Goal: Information Seeking & Learning: Find specific fact

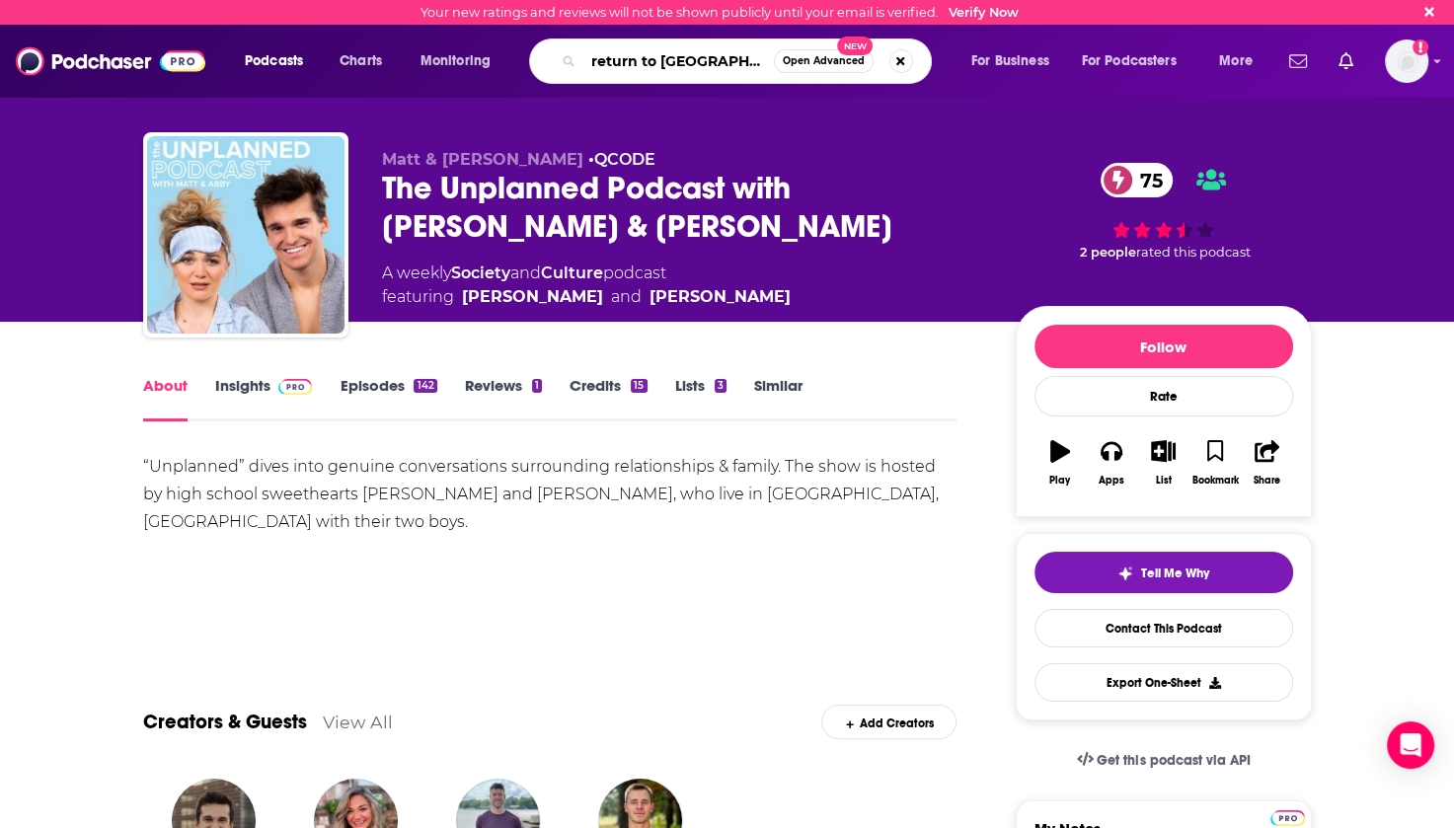
type input "return to wisdom"
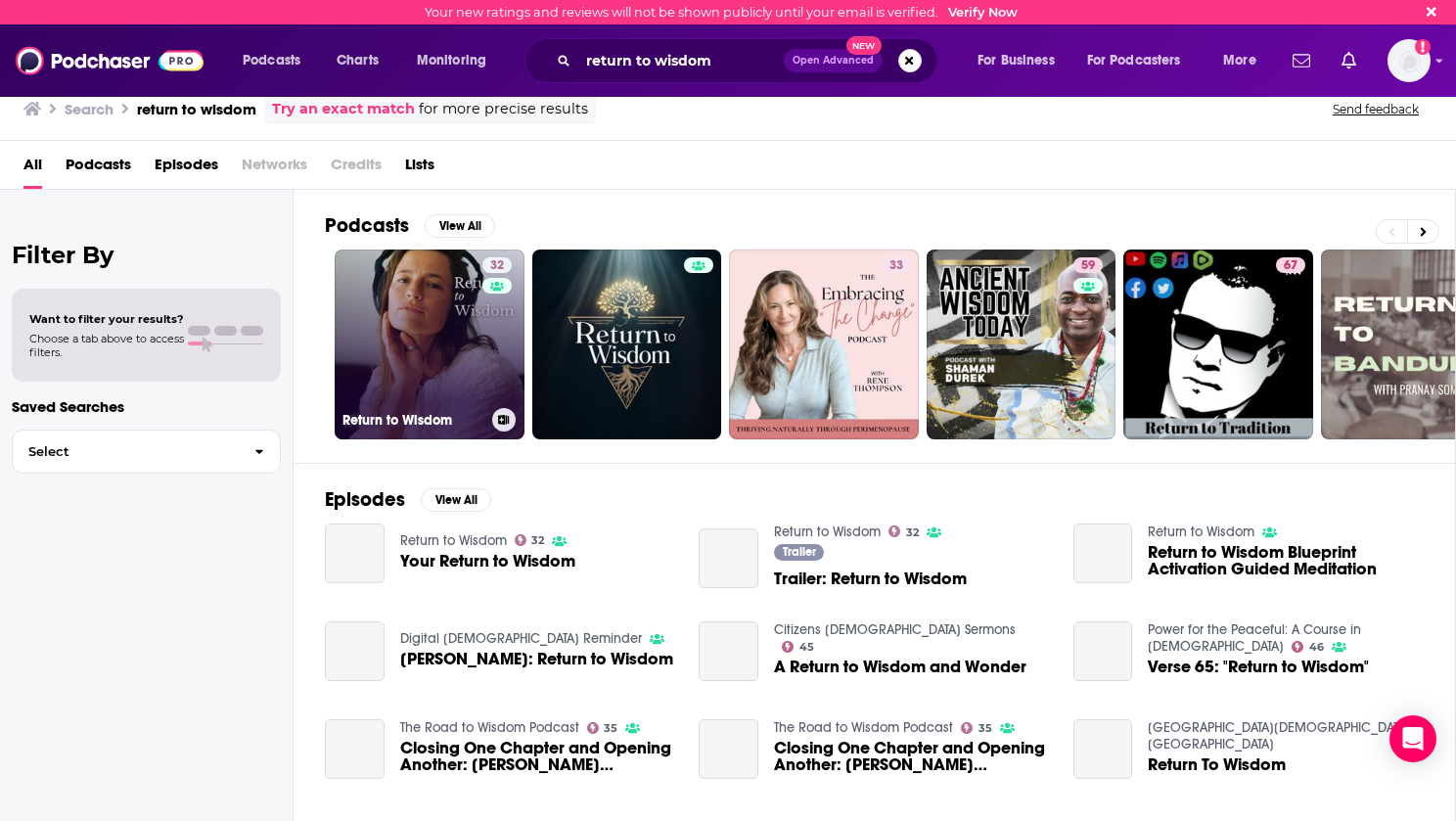
click at [407, 324] on link "32 Return to Wisdom" at bounding box center [430, 345] width 190 height 190
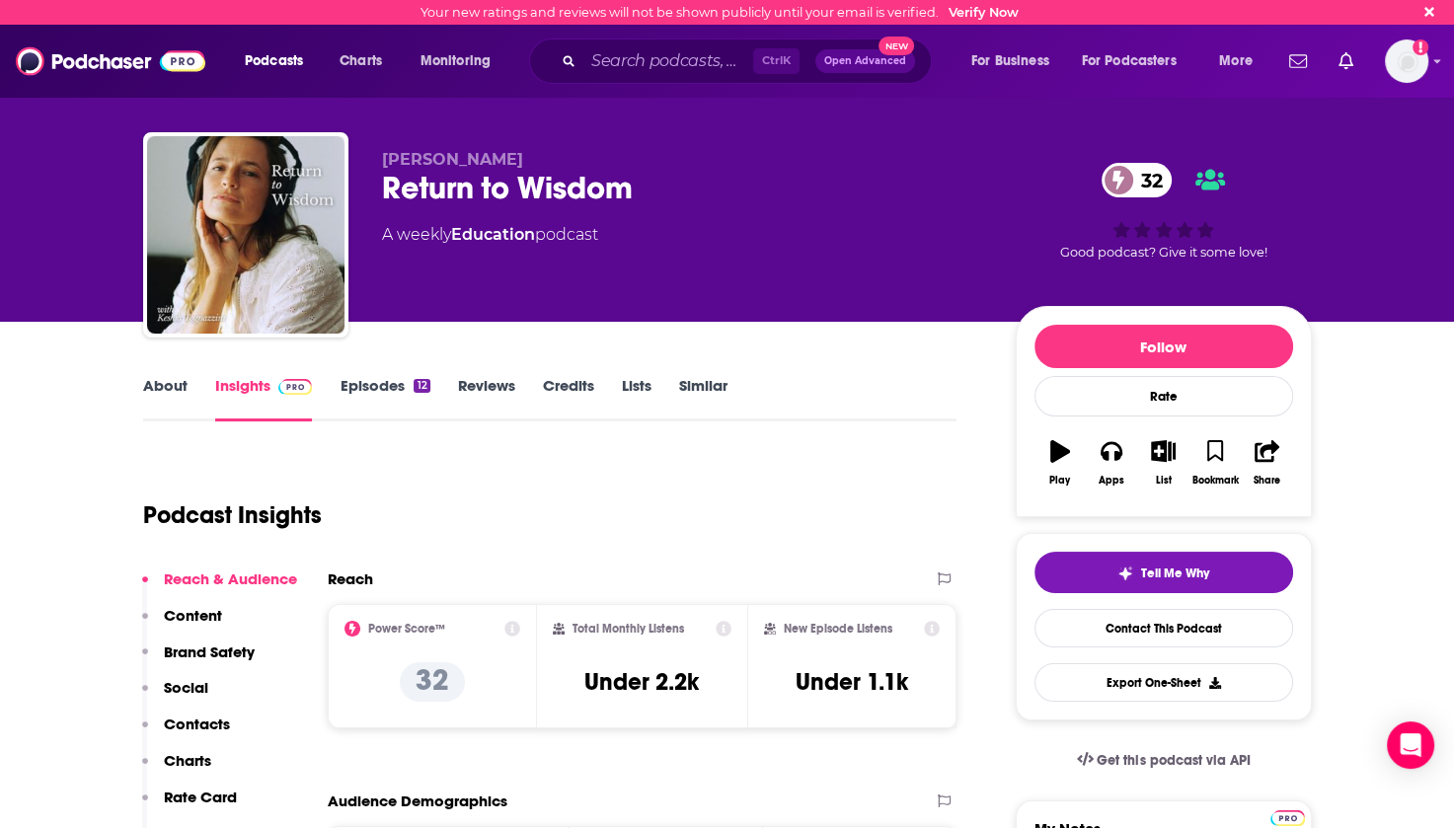
click at [372, 386] on link "Episodes 12" at bounding box center [385, 398] width 90 height 45
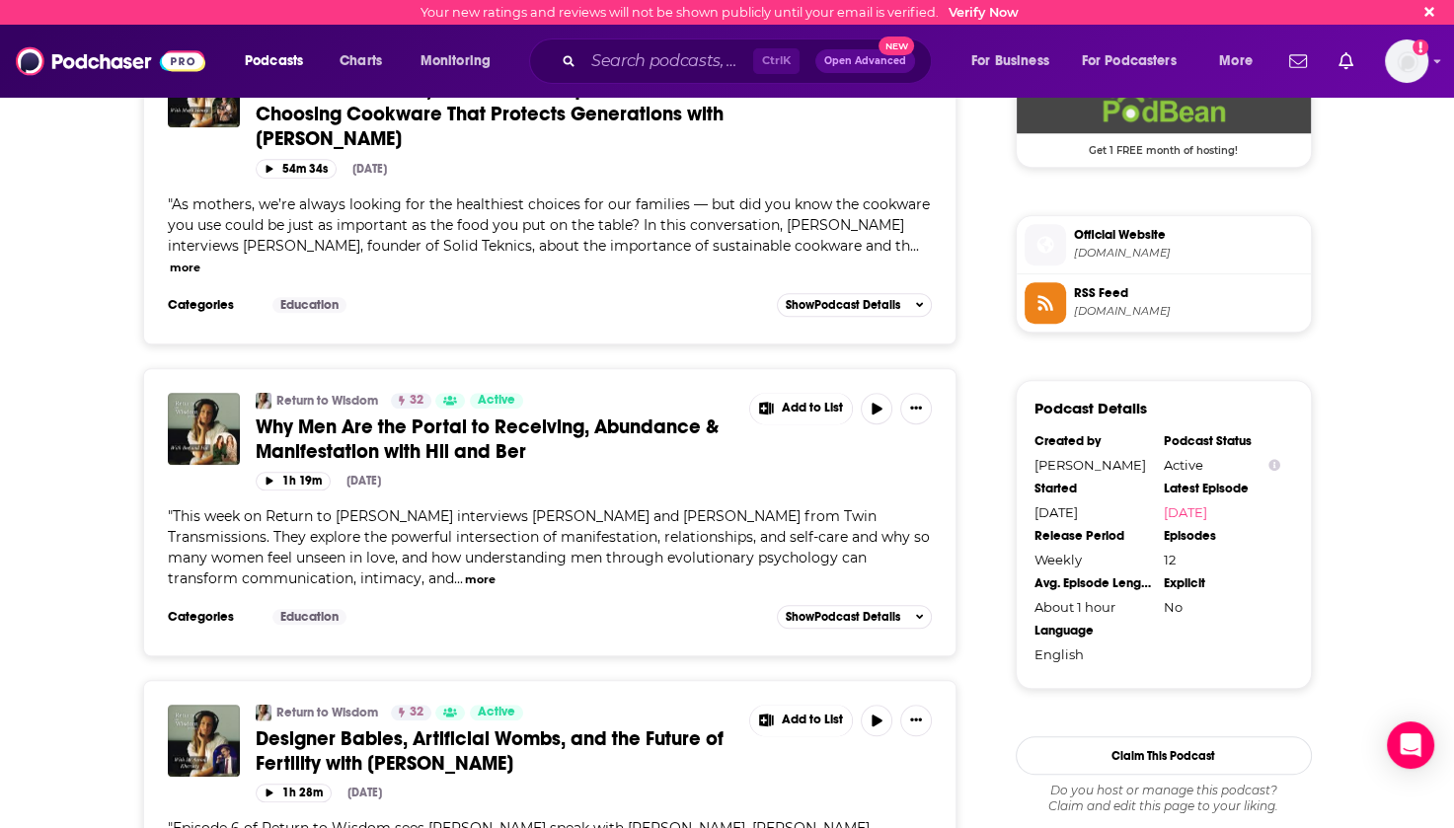
scroll to position [1436, 0]
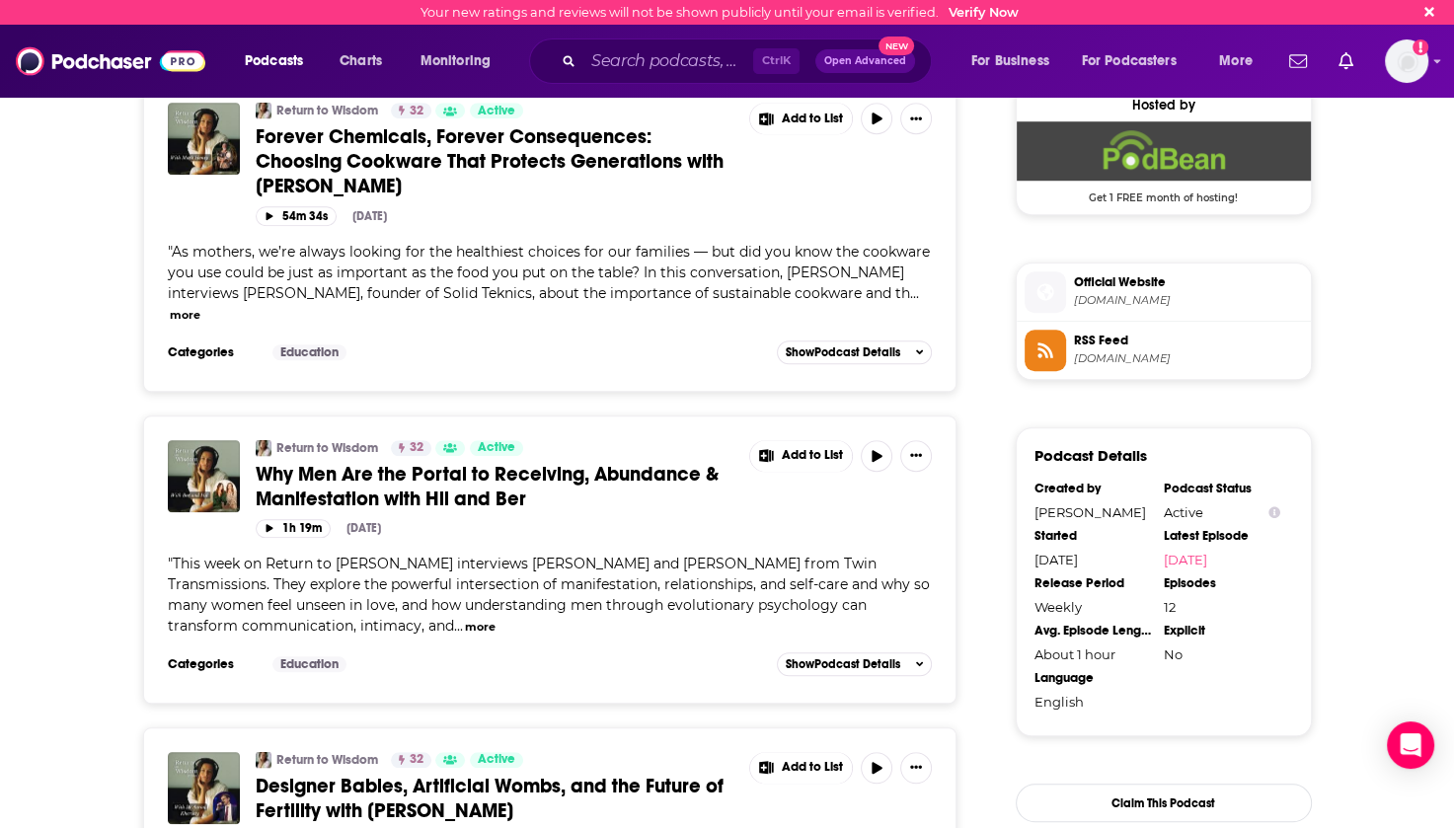
click at [465, 619] on button "more" at bounding box center [480, 627] width 31 height 17
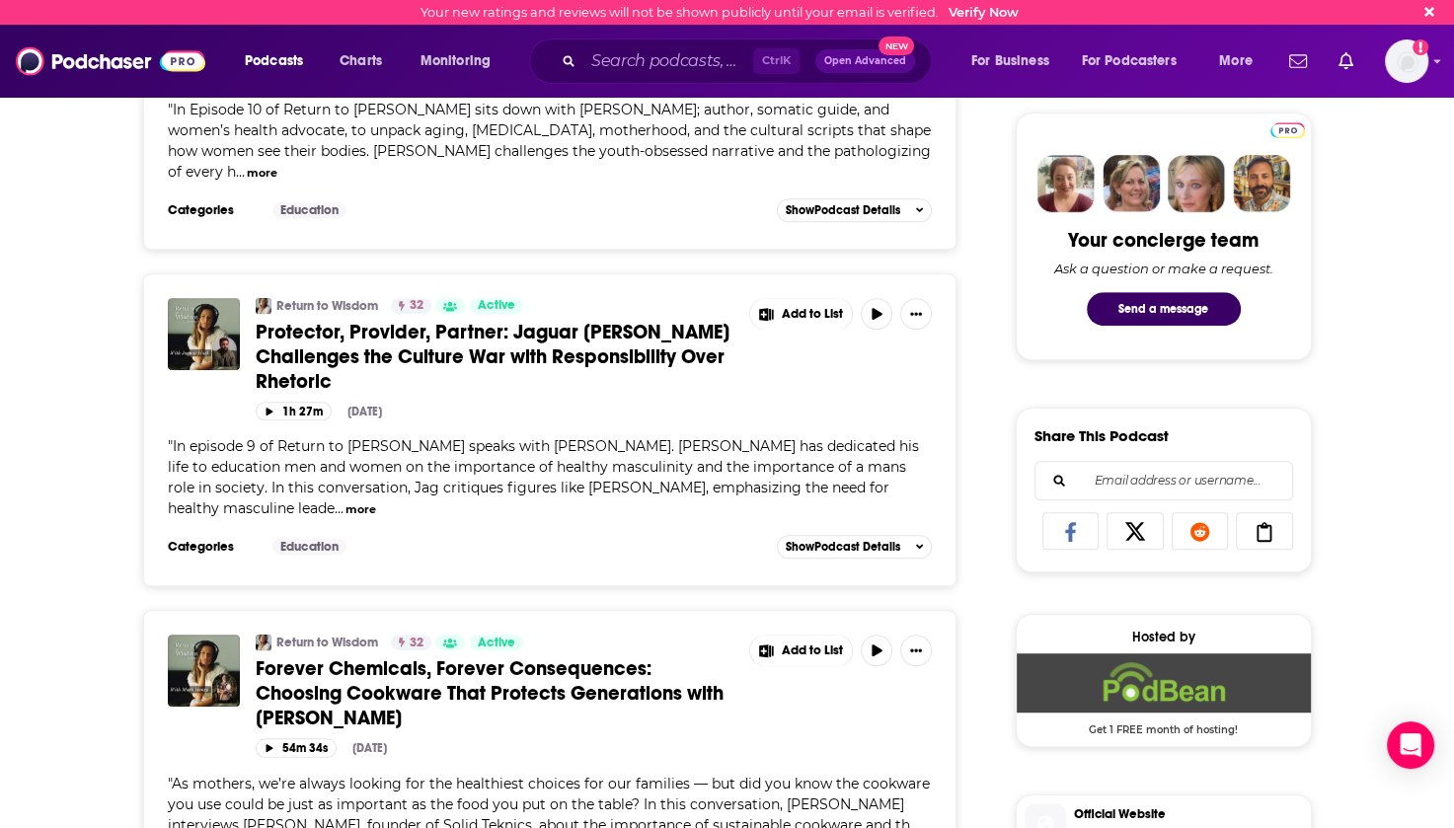
scroll to position [843, 0]
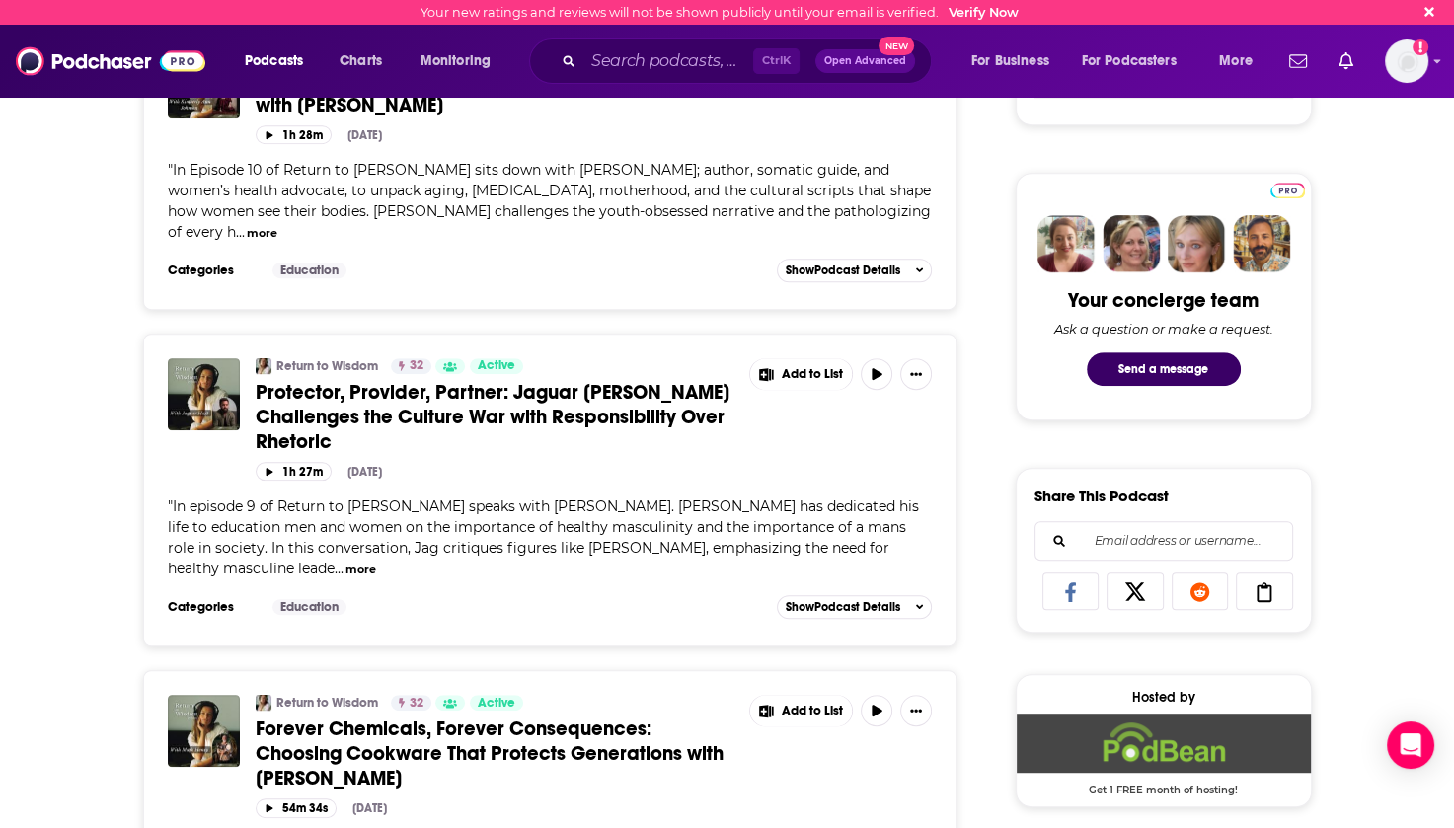
click at [346, 562] on button "more" at bounding box center [361, 570] width 31 height 17
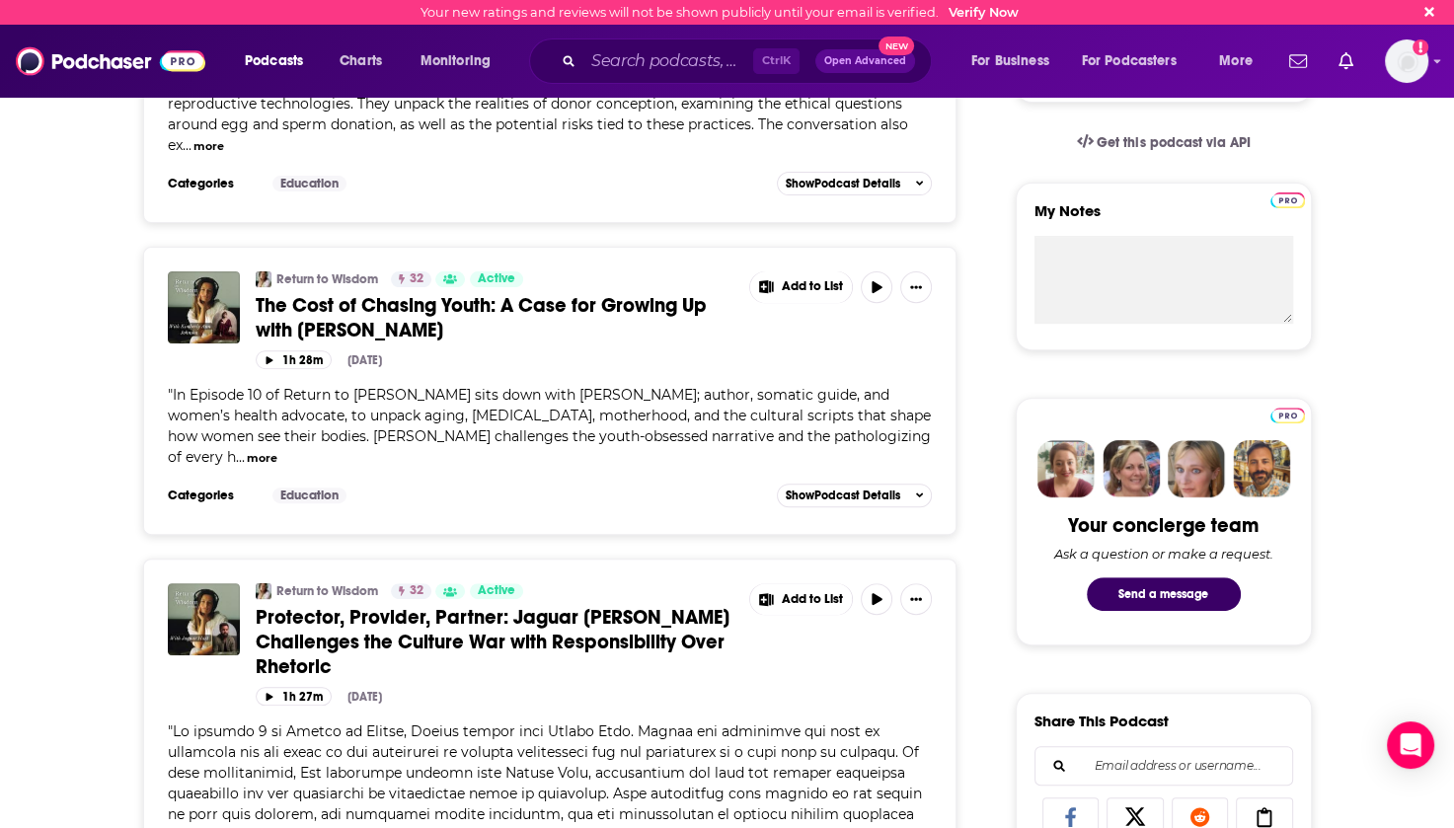
scroll to position [547, 0]
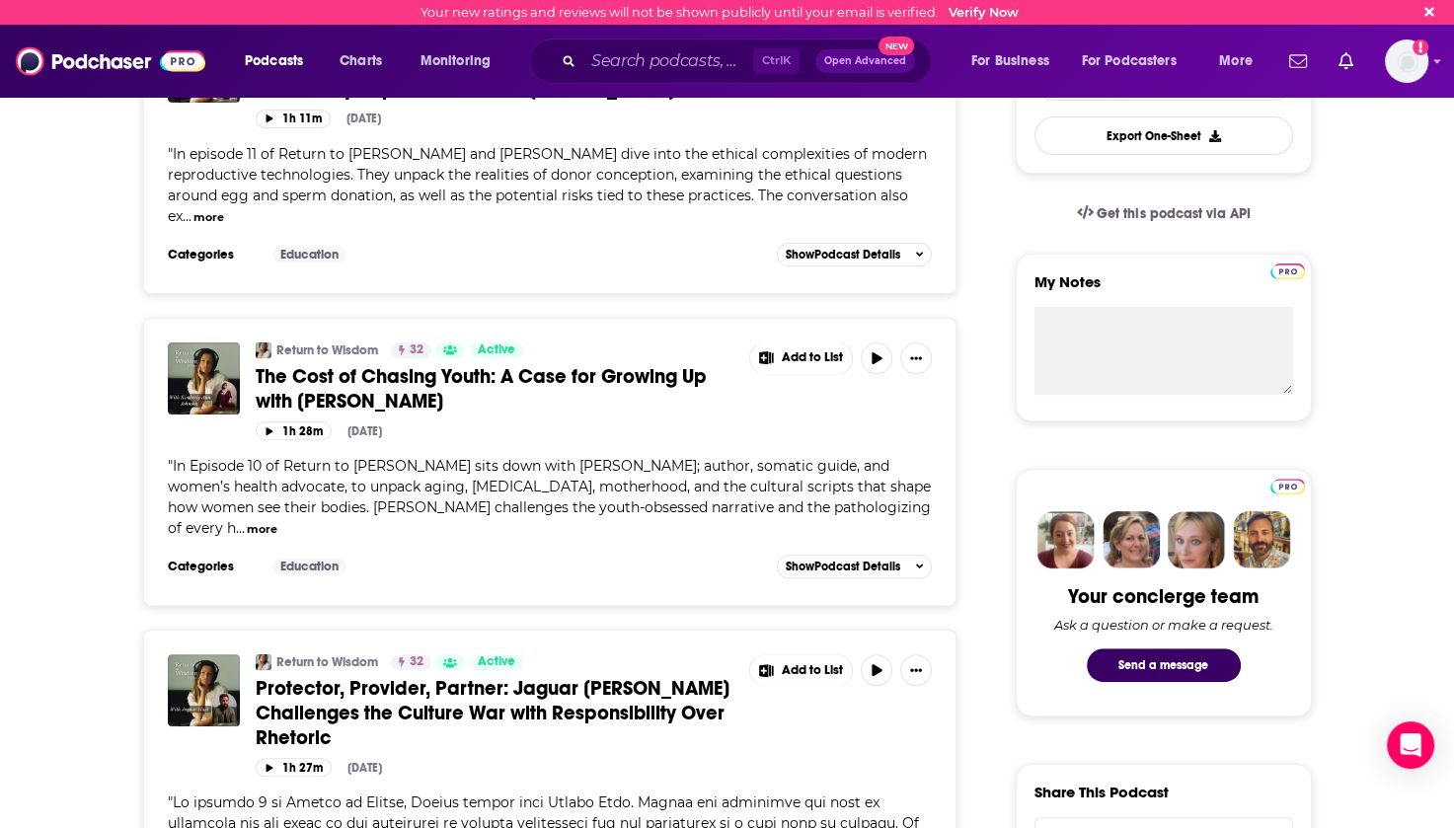
click at [247, 522] on button "more" at bounding box center [262, 529] width 31 height 17
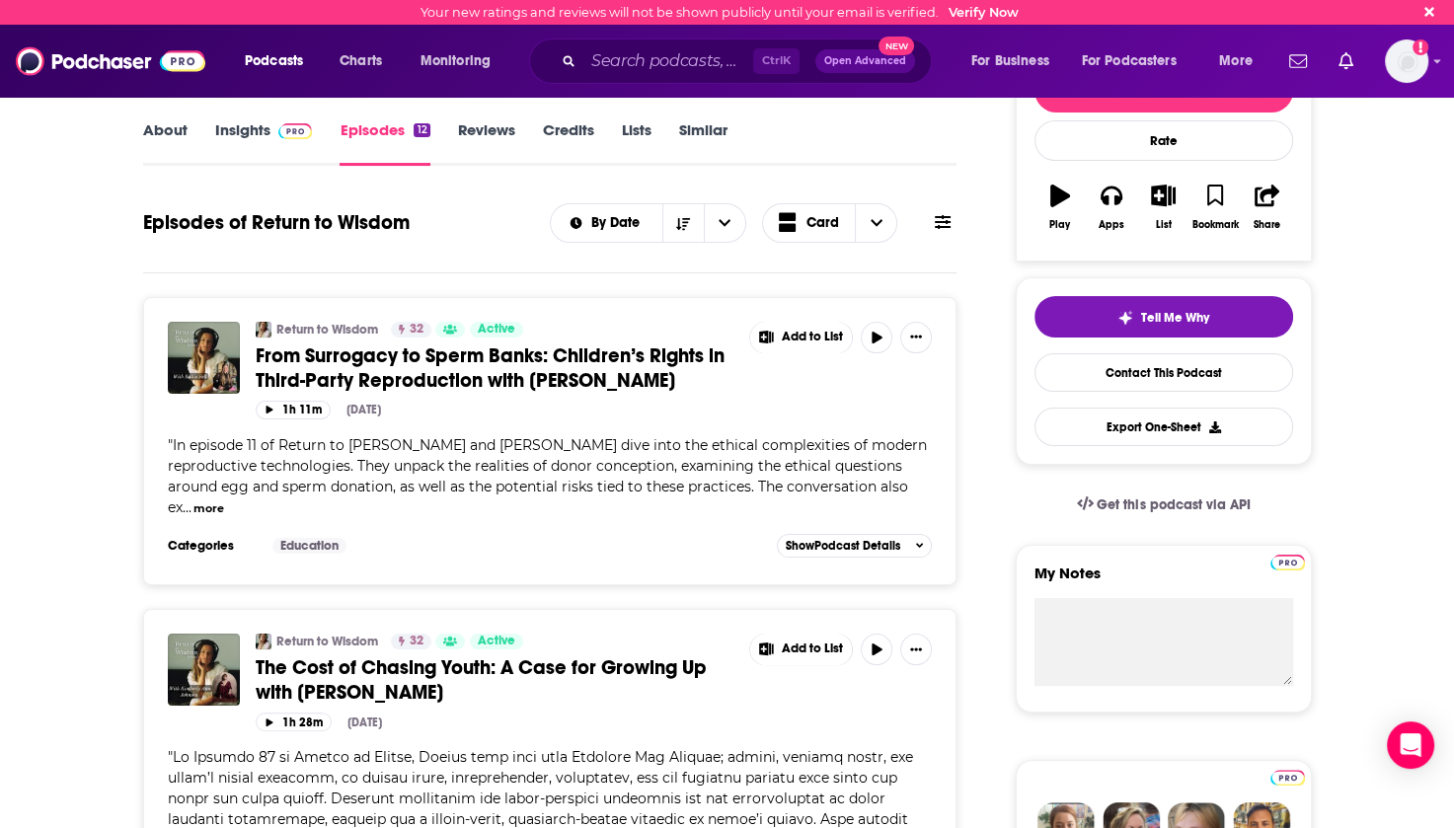
scroll to position [350, 0]
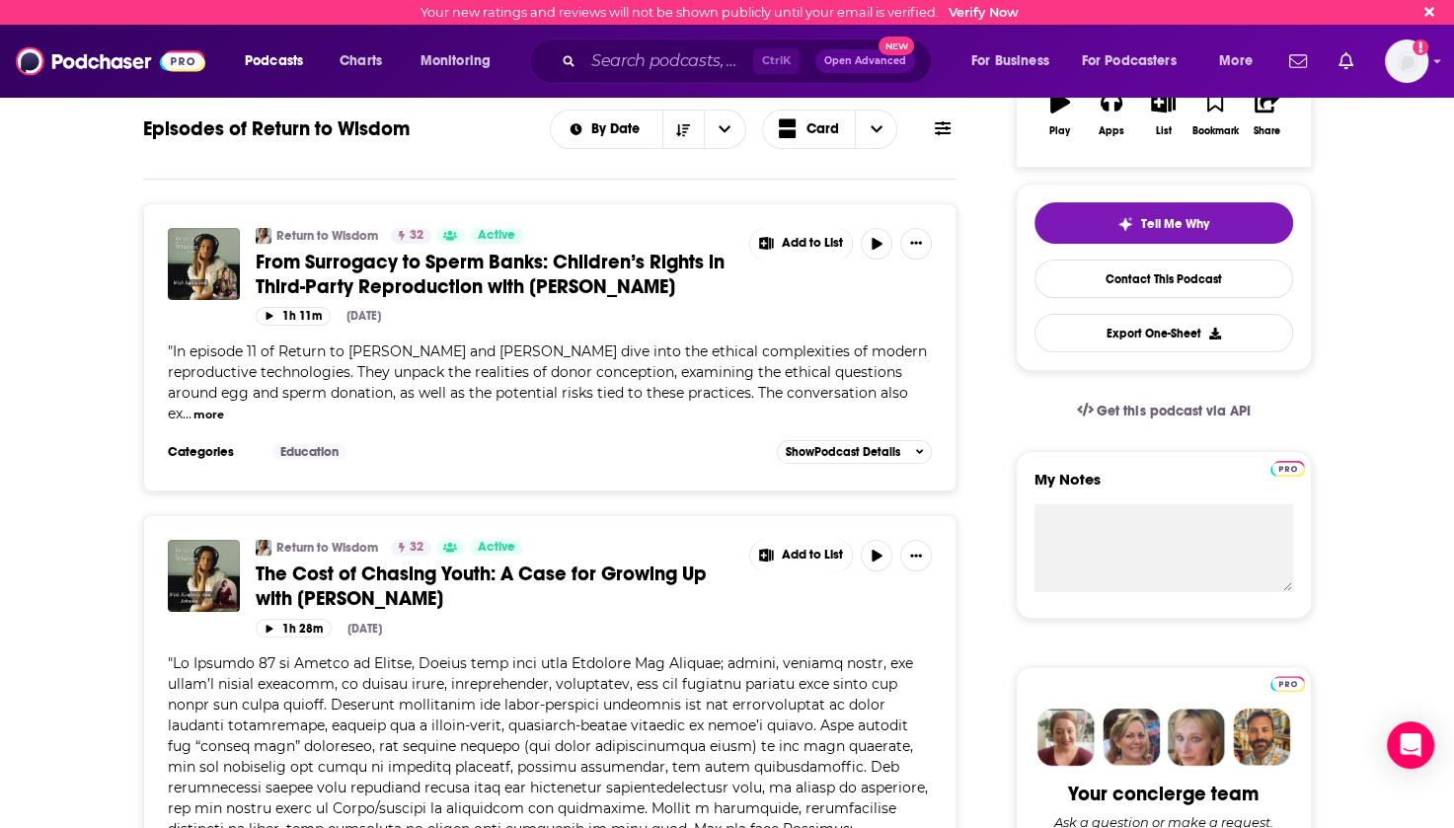
click at [204, 411] on button "more" at bounding box center [209, 415] width 31 height 17
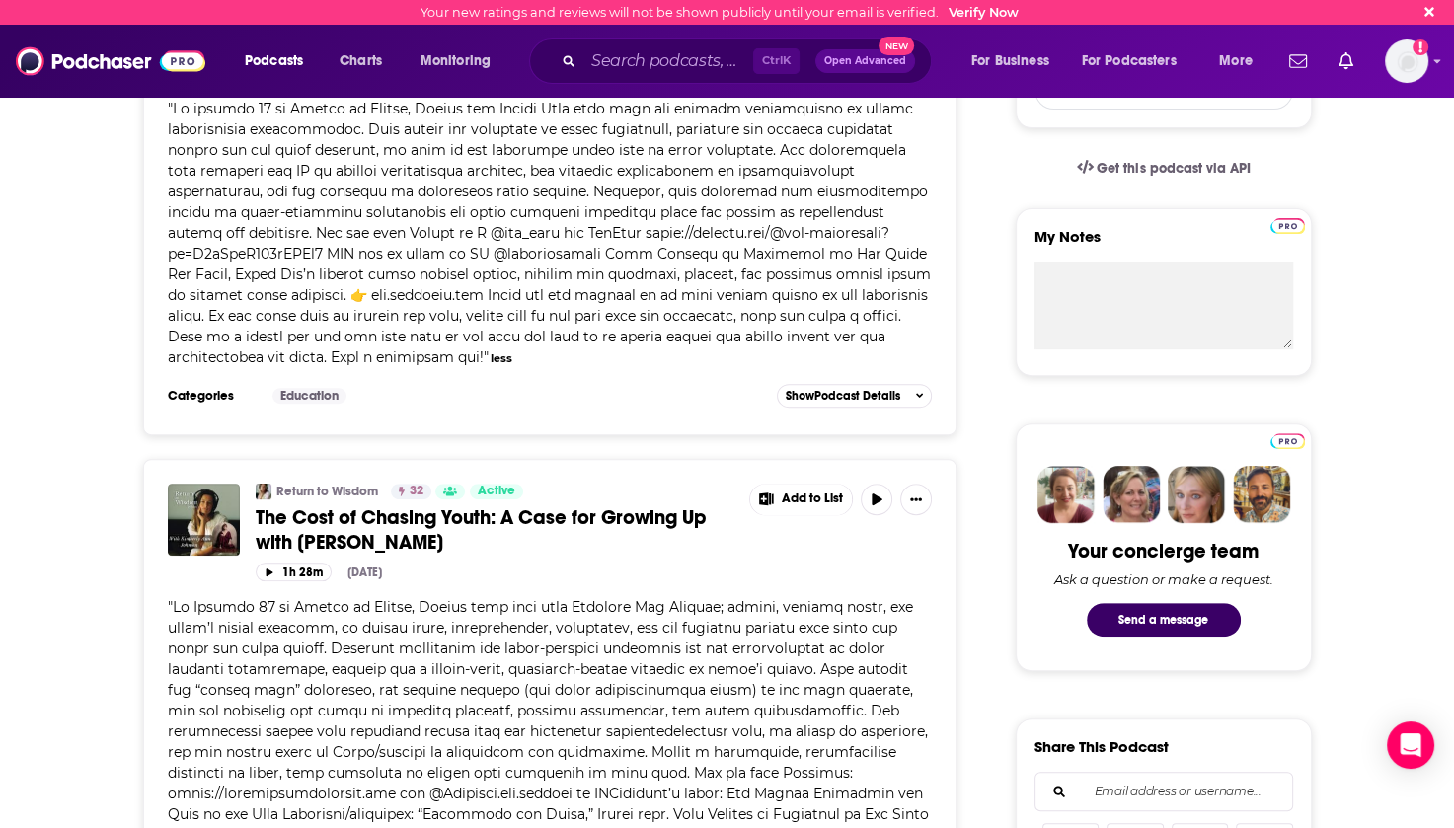
scroll to position [0, 0]
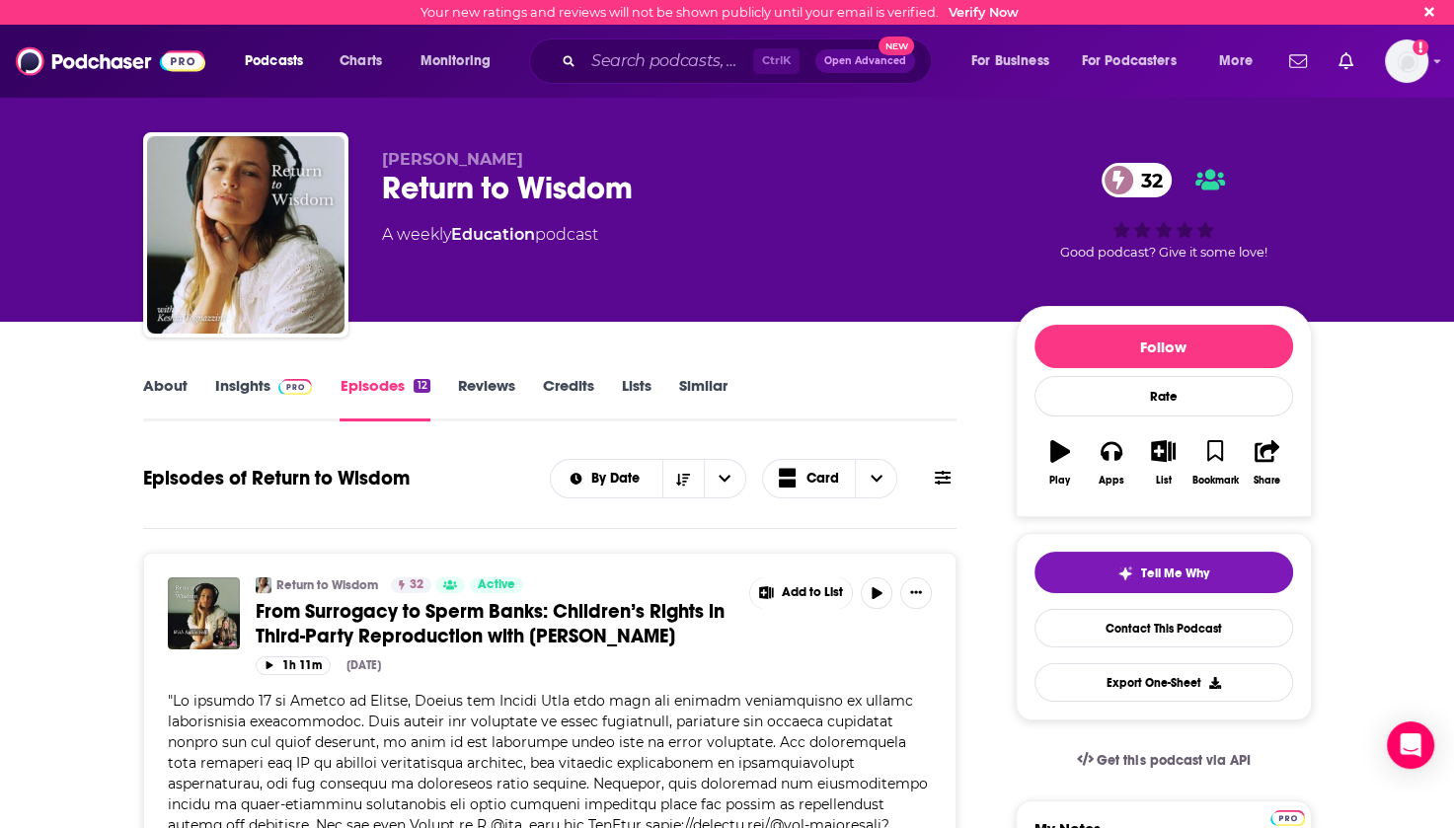
drag, startPoint x: 545, startPoint y: 163, endPoint x: 383, endPoint y: 161, distance: 162.0
click at [383, 161] on p "[PERSON_NAME]" at bounding box center [683, 159] width 602 height 19
drag, startPoint x: 383, startPoint y: 161, endPoint x: 418, endPoint y: 160, distance: 34.6
copy span "[PERSON_NAME]"
click at [618, 68] on input "Search podcasts, credits, & more..." at bounding box center [669, 61] width 170 height 32
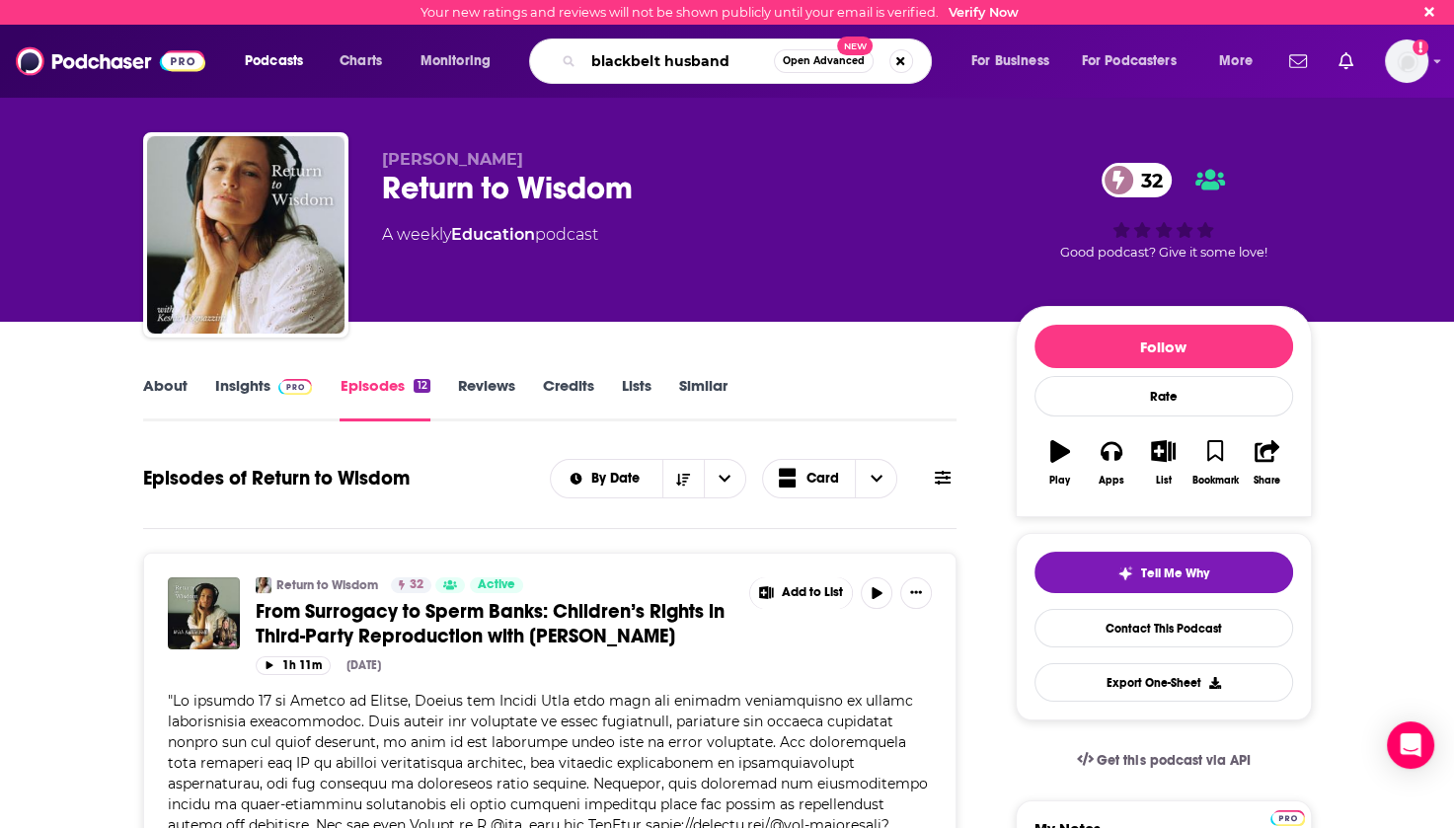
type input "blackbelt husbands"
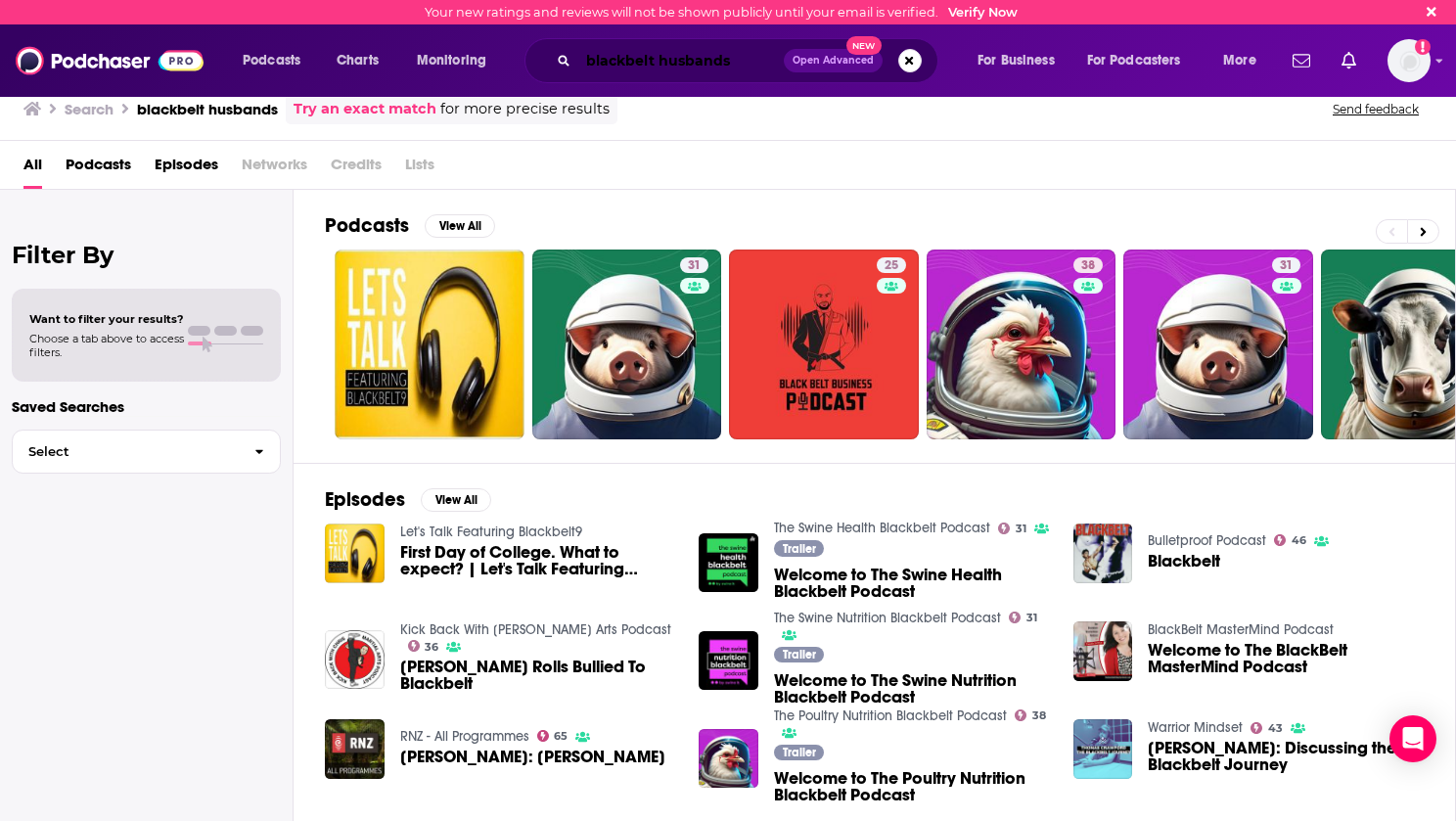
click at [626, 55] on input "blackbelt husbands" at bounding box center [681, 60] width 205 height 32
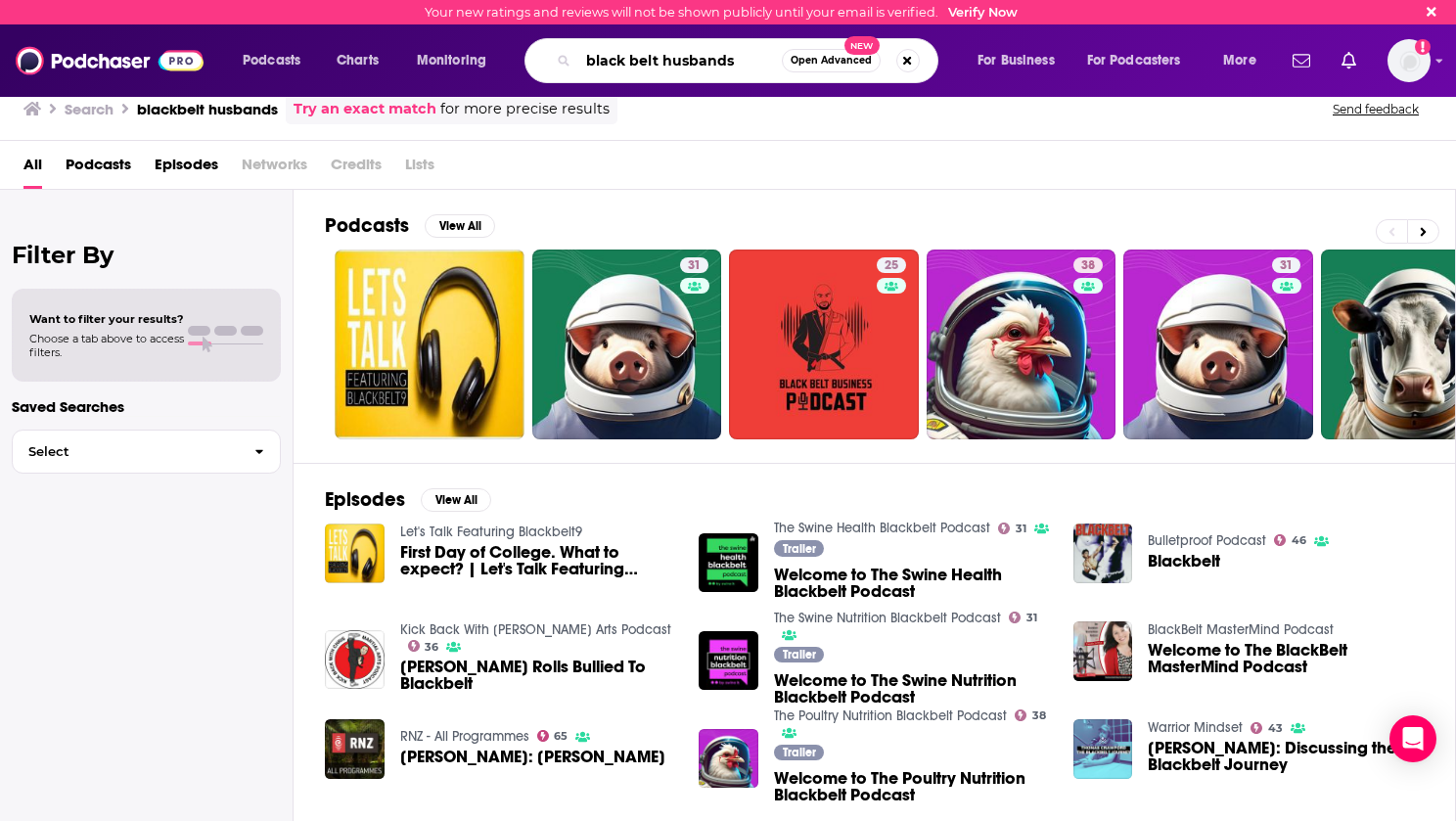
click at [734, 61] on input "black belt husbands" at bounding box center [680, 60] width 203 height 32
type input "black belt husband"
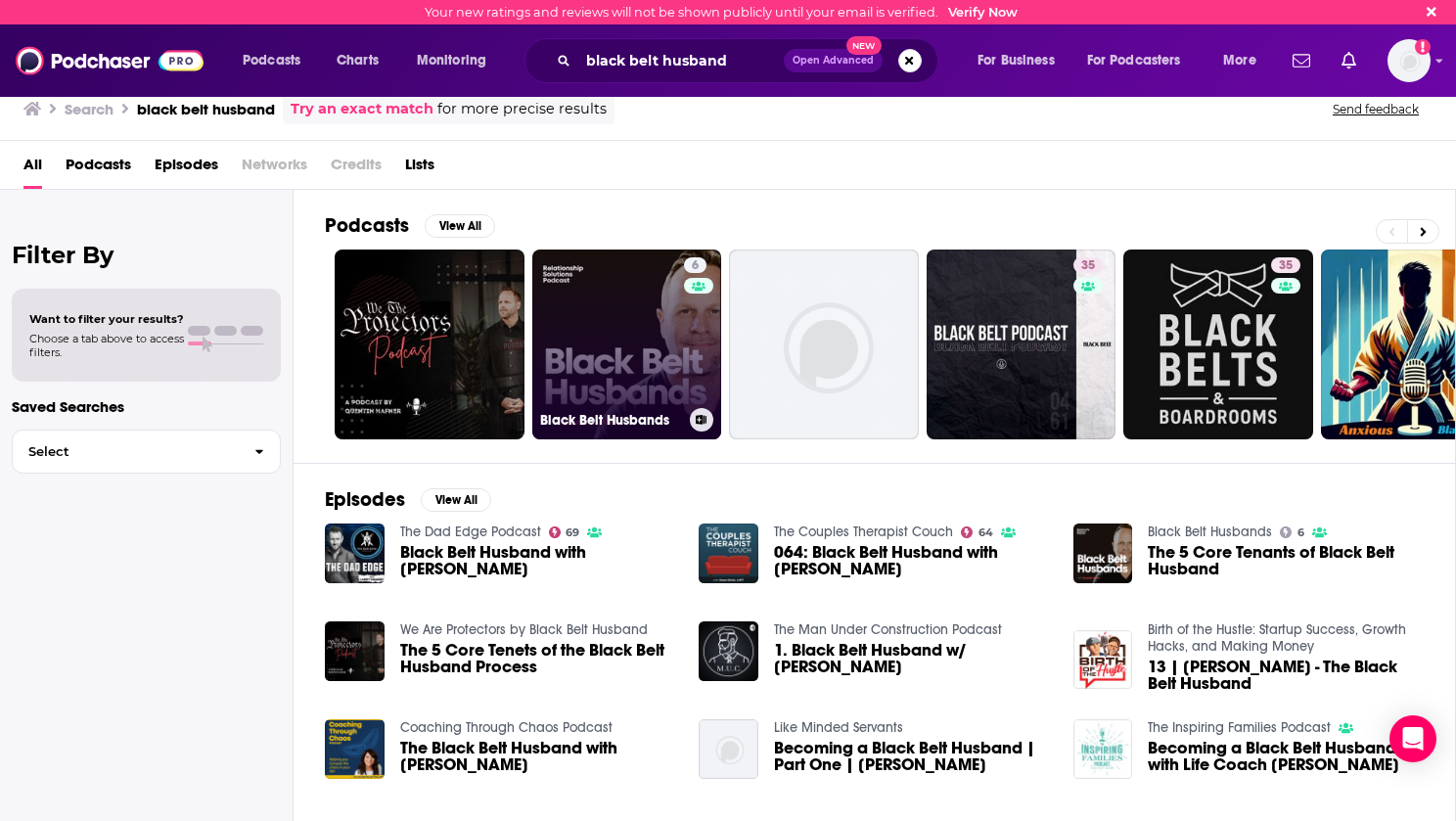
click at [622, 316] on link "6 Black Belt Husbands" at bounding box center [627, 345] width 190 height 190
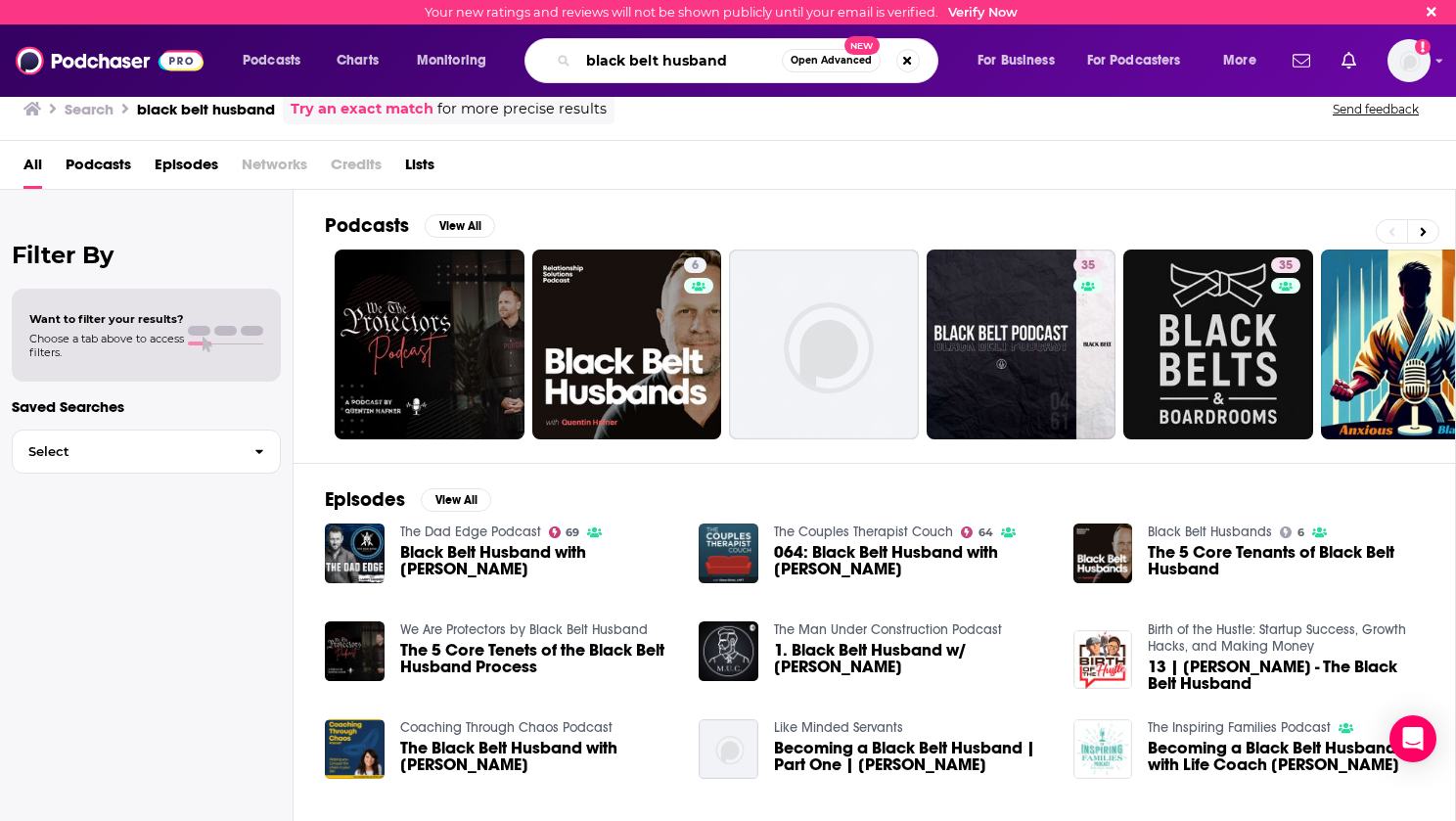
drag, startPoint x: 730, startPoint y: 54, endPoint x: 564, endPoint y: 58, distance: 166.0
click at [564, 58] on div "black belt husband Open Advanced New" at bounding box center [731, 60] width 414 height 45
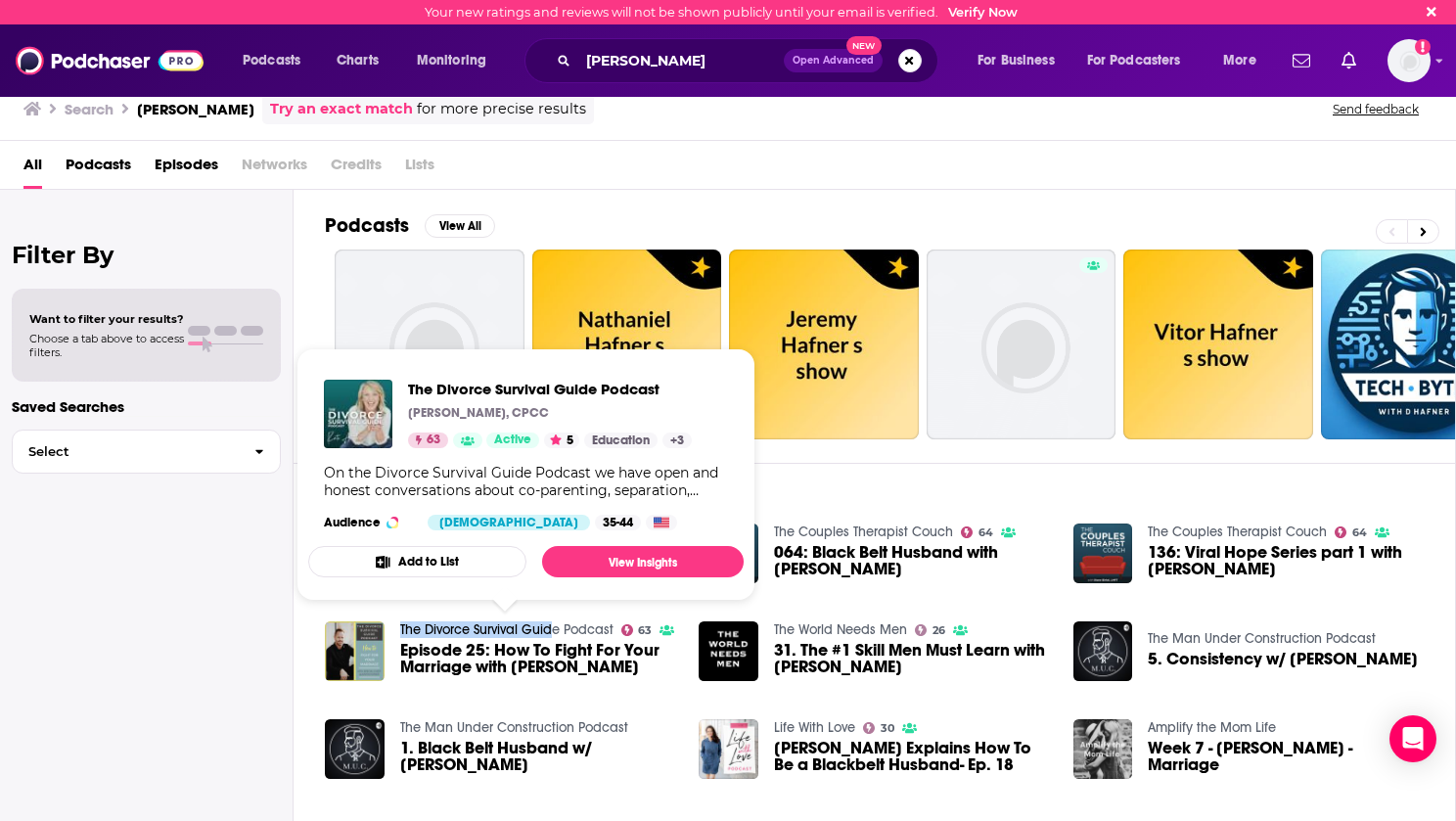
drag, startPoint x: 392, startPoint y: 627, endPoint x: 551, endPoint y: 627, distance: 159.0
click at [551, 627] on div "The Divorce Survival Guide Podcast 63 Episode 25: How To Fight For Your Marriag…" at bounding box center [500, 651] width 350 height 60
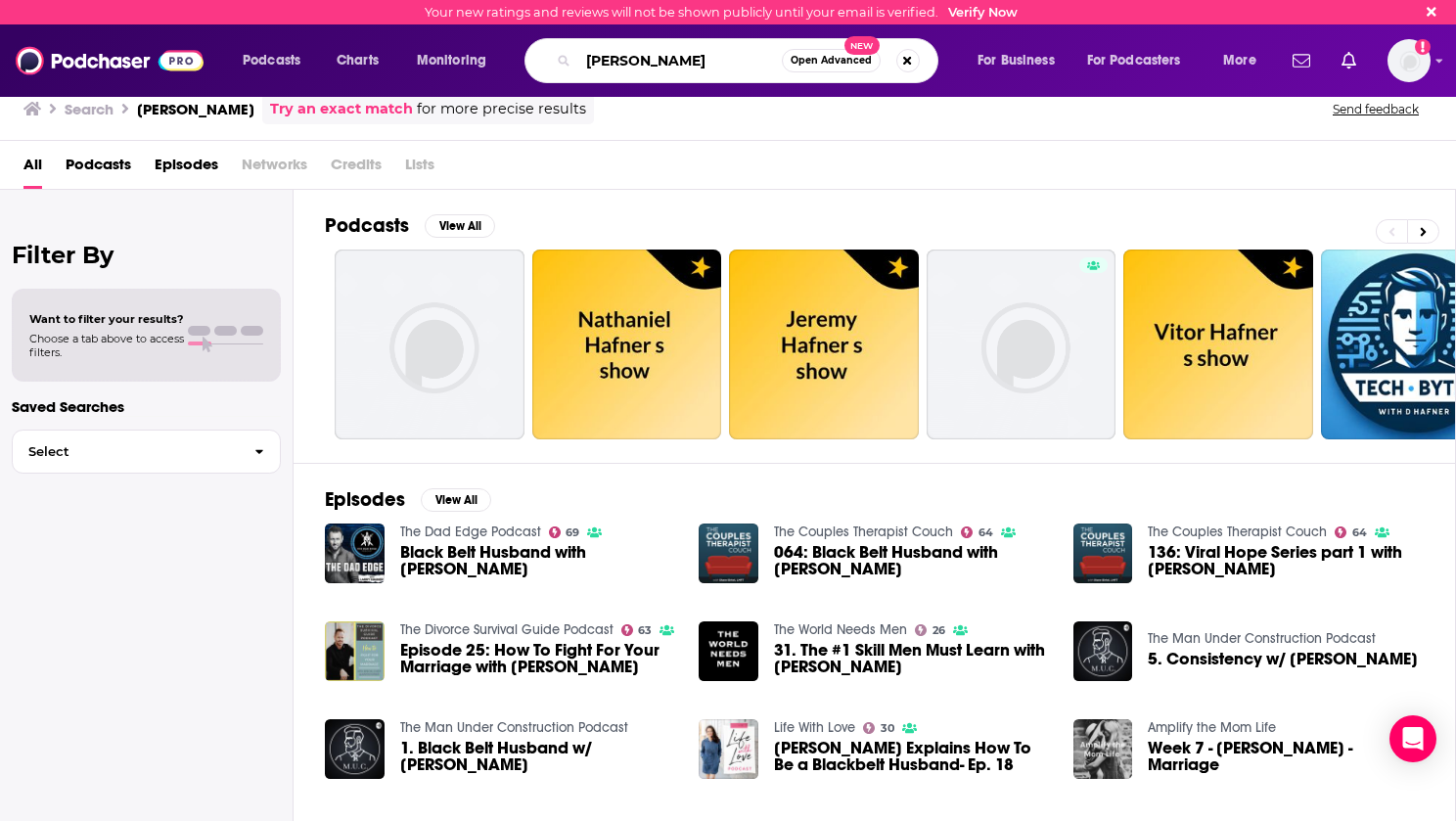
drag, startPoint x: 709, startPoint y: 64, endPoint x: 569, endPoint y: 61, distance: 140.0
click at [571, 61] on div "[PERSON_NAME] Open Advanced New" at bounding box center [731, 60] width 414 height 45
type input "[PERSON_NAME]"
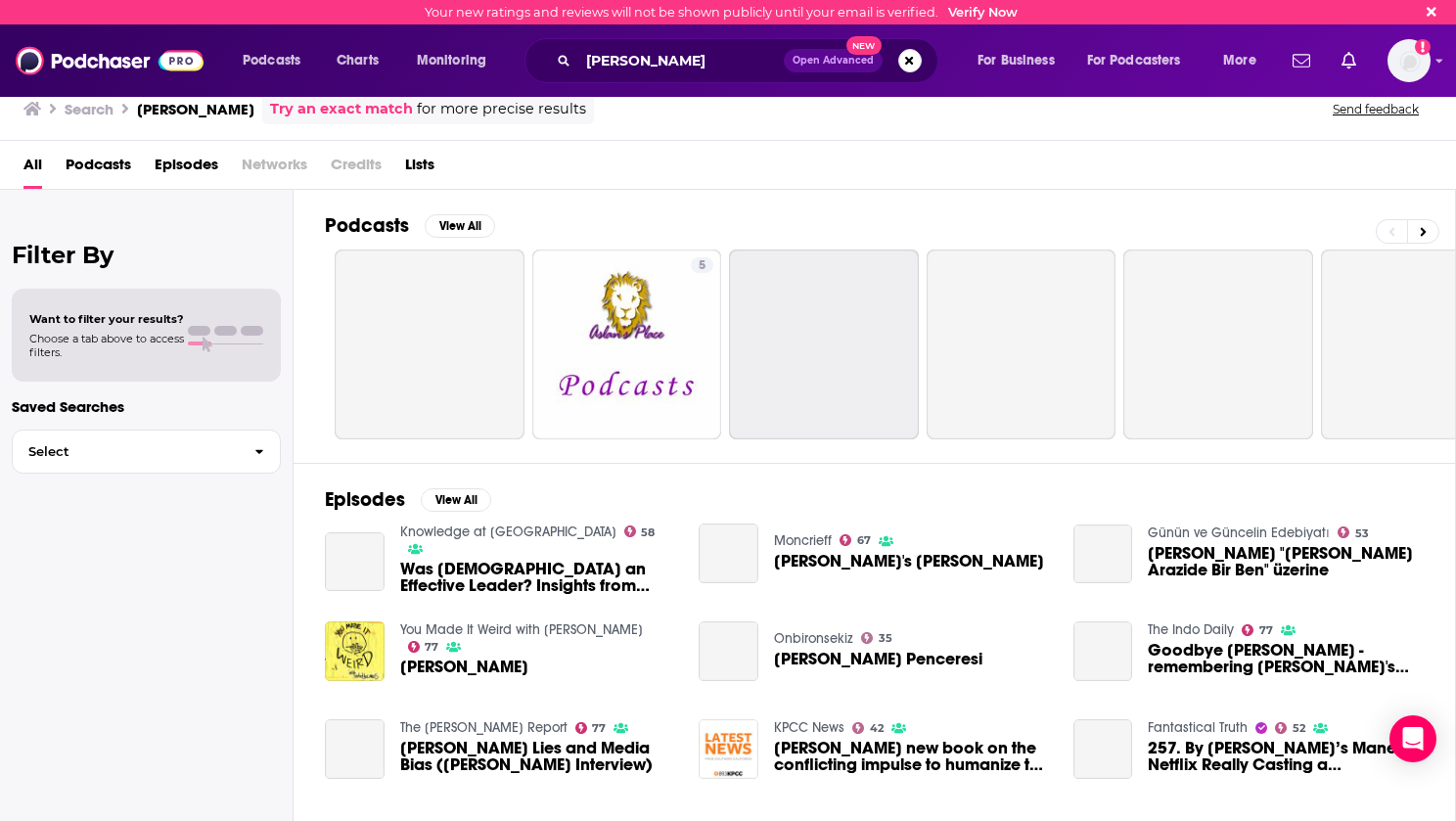
click at [349, 108] on link "Try an exact match" at bounding box center [342, 109] width 143 height 23
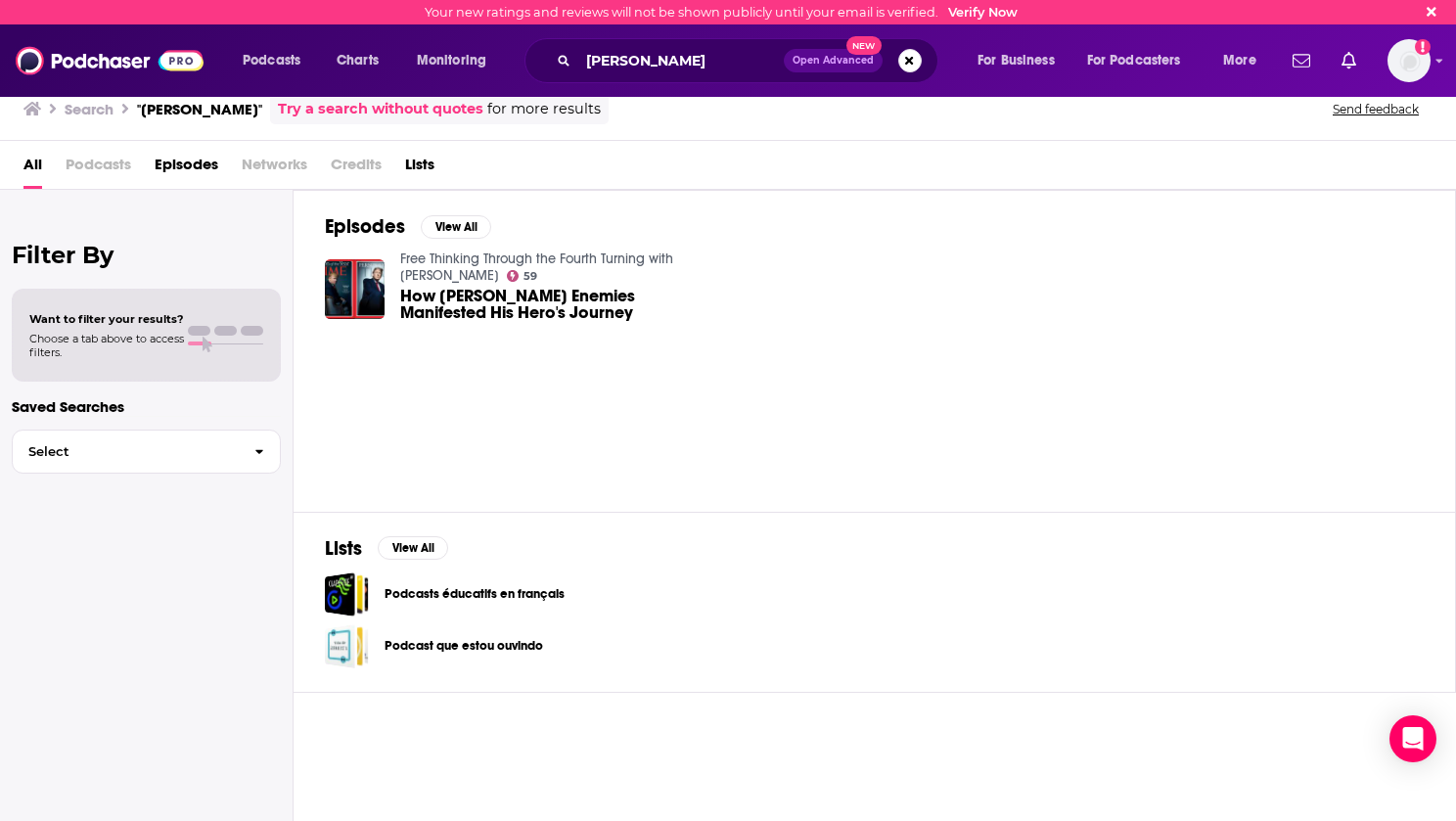
click at [430, 294] on span "How [PERSON_NAME] Enemies Manifested His Hero's Journey" at bounding box center [538, 304] width 276 height 34
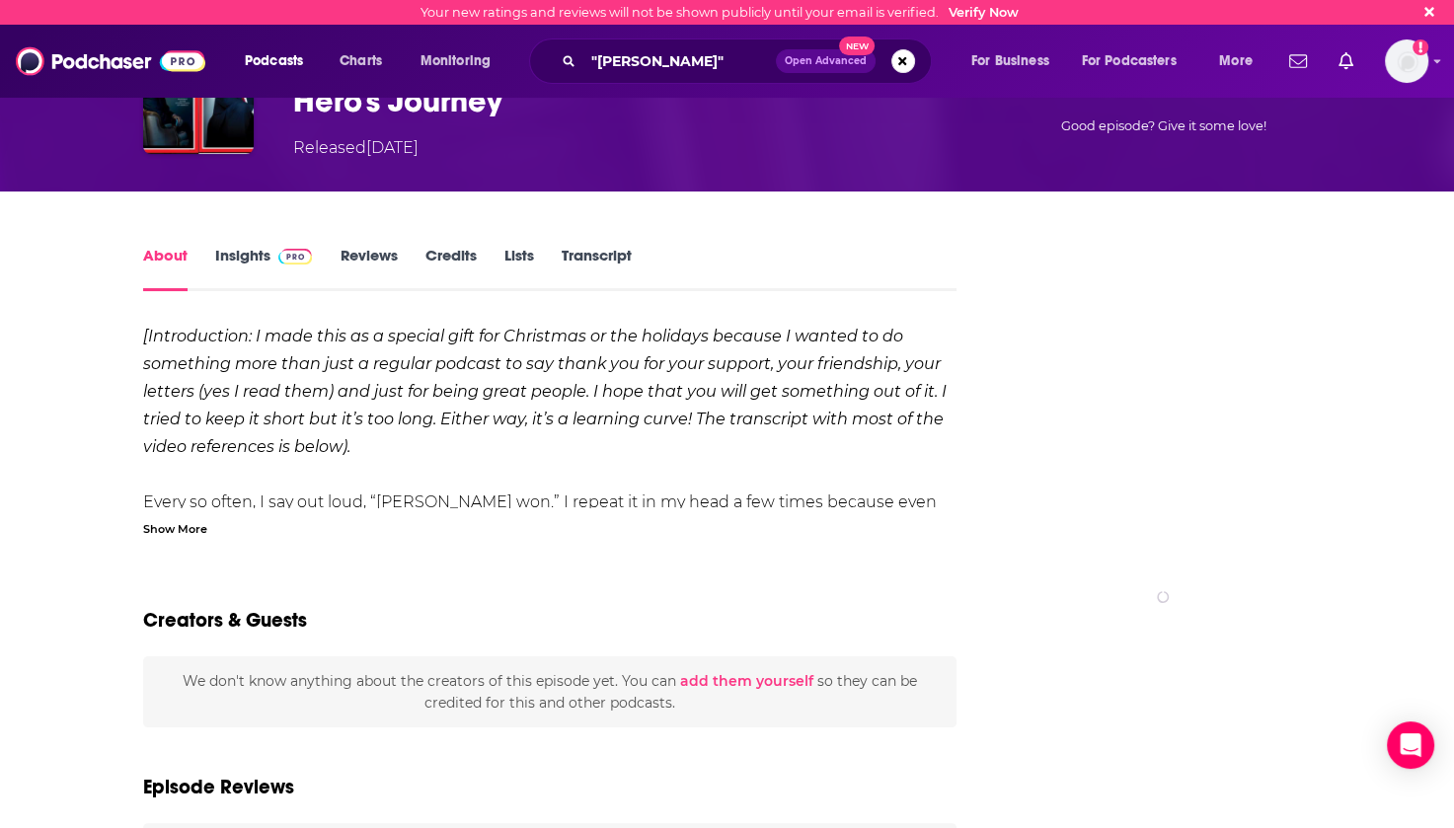
scroll to position [163, 0]
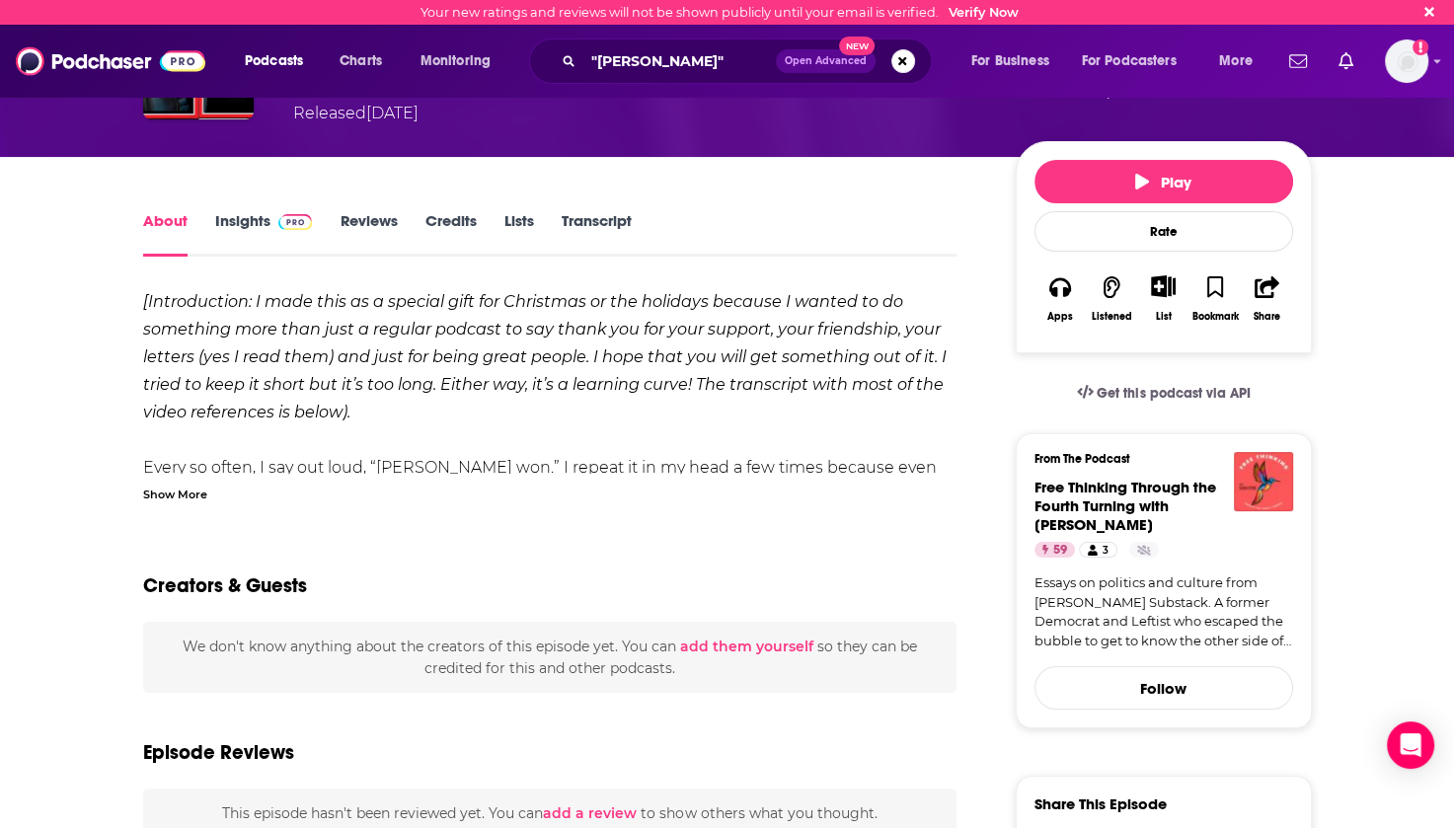
click at [154, 488] on div "Show More" at bounding box center [175, 493] width 64 height 19
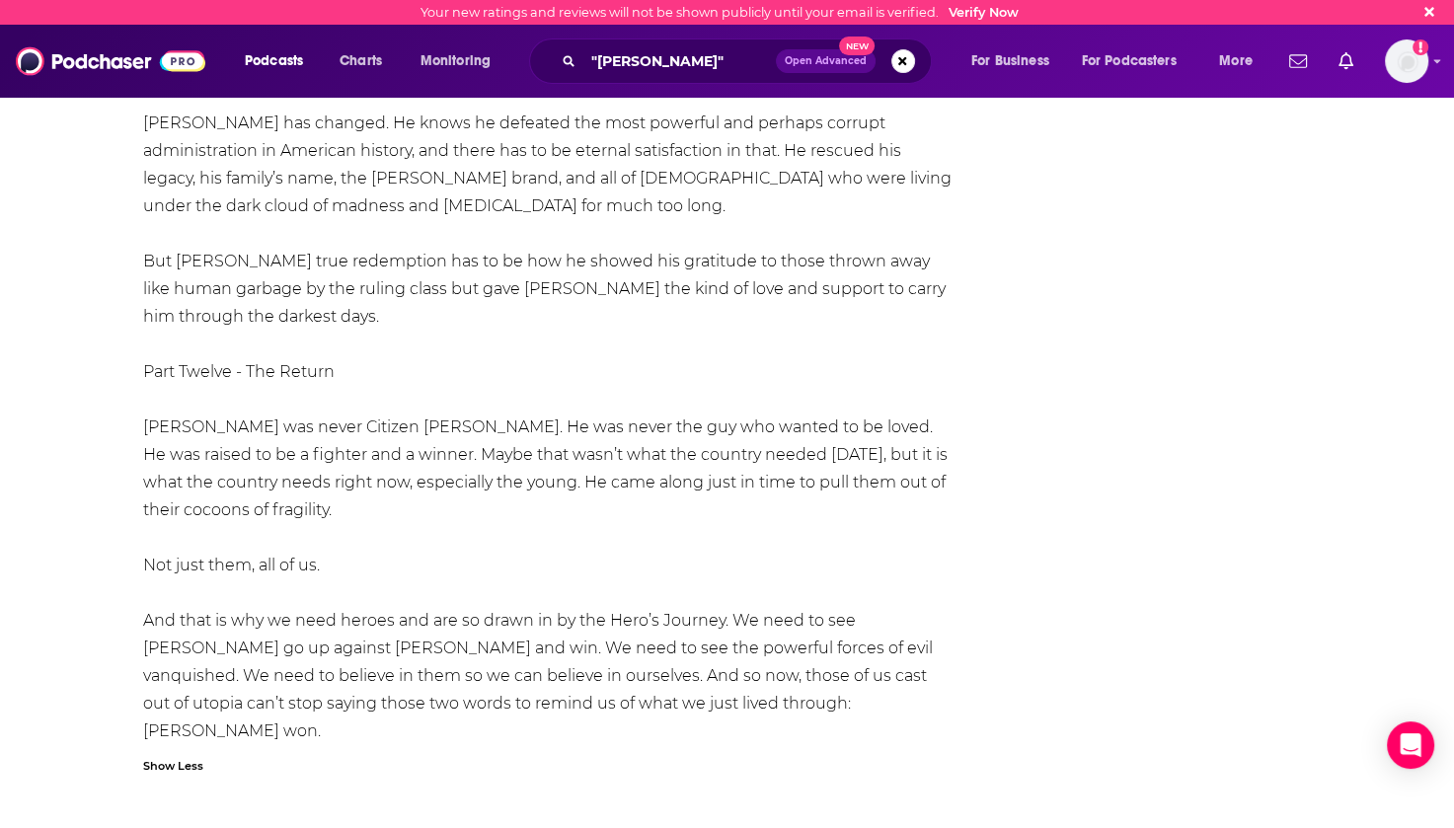
scroll to position [7667, 0]
